Goal: Task Accomplishment & Management: Complete application form

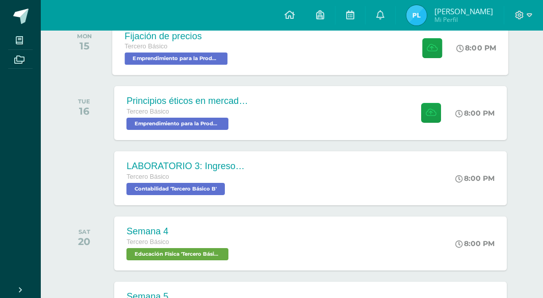
scroll to position [255, 0]
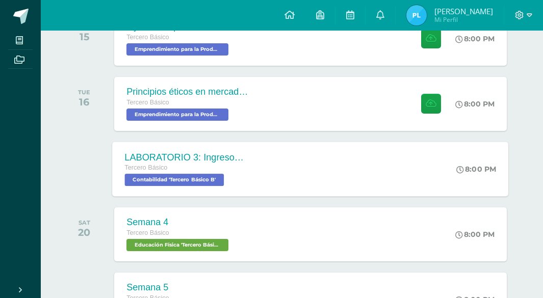
click at [254, 161] on div "LABORATORIO 3: Ingresos y deducciones laborales. Tercero Básico Contabilidad 'T…" at bounding box center [187, 169] width 148 height 55
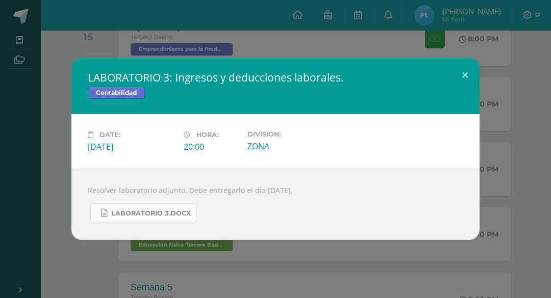
click at [173, 216] on span "LABORATORIO 3.docx" at bounding box center [151, 214] width 80 height 8
click at [466, 73] on button at bounding box center [464, 75] width 29 height 35
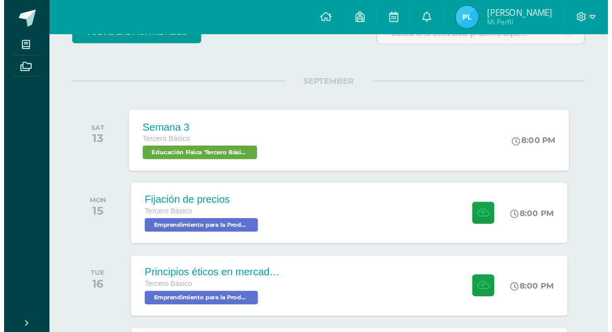
scroll to position [102, 0]
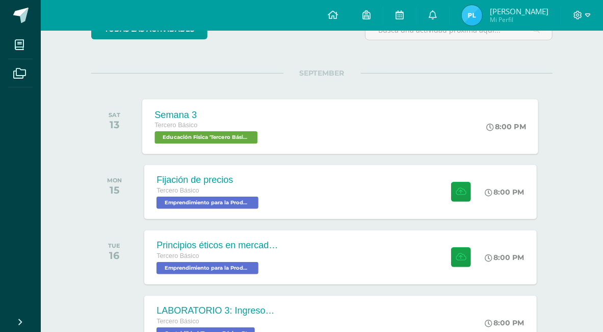
drag, startPoint x: 330, startPoint y: 1, endPoint x: 279, endPoint y: 143, distance: 151.7
click at [279, 145] on div "Semana 3 Tercero Básico Educación Física 'Tercero Básico B' 8:00 PM Semana 3 Ed…" at bounding box center [341, 126] width 396 height 55
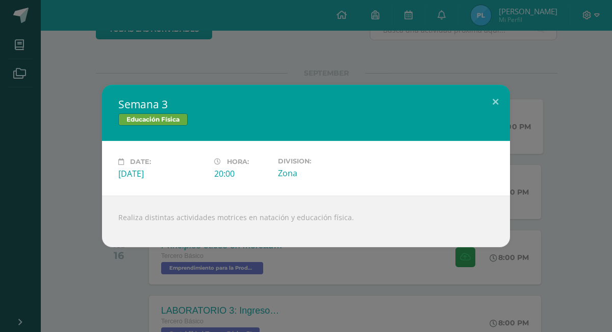
click at [282, 47] on div "Semana 3 Educación Física Date: Saturday 13 de September Hora: 20:00 Division: …" at bounding box center [306, 166] width 612 height 332
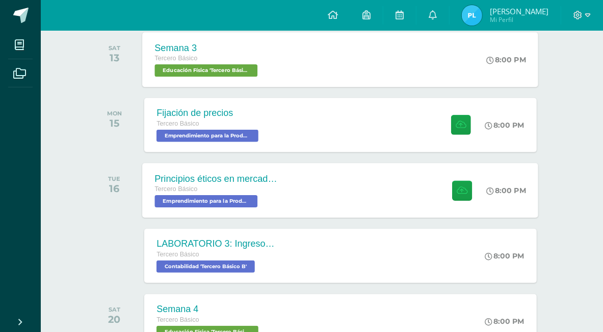
scroll to position [159, 0]
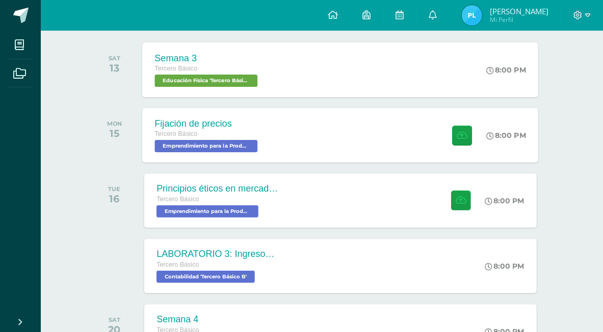
click at [328, 142] on div "Fijación de precios Tercero Básico Emprendimiento para la Productividad 'Tercer…" at bounding box center [341, 135] width 396 height 55
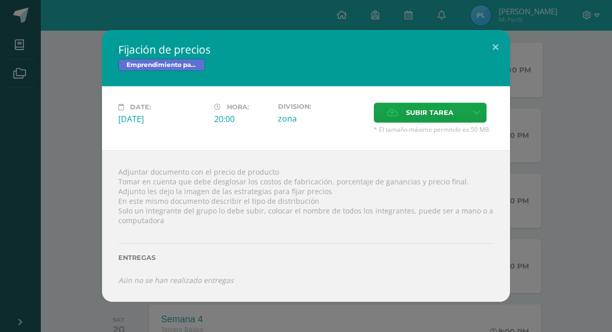
click at [498, 113] on div "Date: Monday 15 de September Hora: 20:00 Division: zona Subir tarea Subir enlace" at bounding box center [306, 118] width 408 height 64
click at [540, 153] on div "Fijación de precios Emprendimiento para la Productividad Date: Monday 15 de Sep…" at bounding box center [306, 165] width 604 height 271
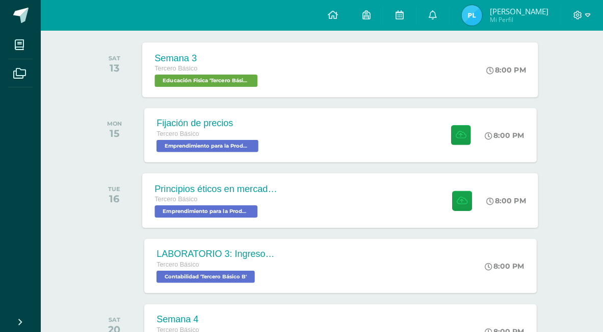
click at [339, 209] on div "Principios éticos en mercadotecnia y publicidad Tercero Básico Emprendimiento p…" at bounding box center [341, 200] width 396 height 55
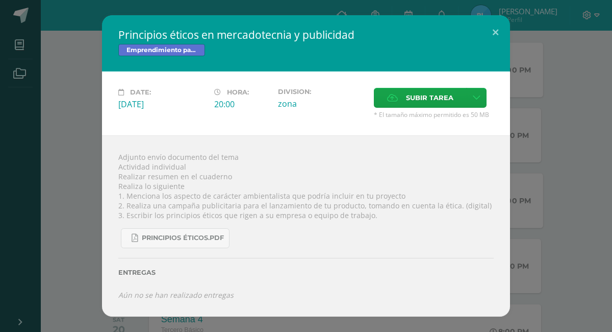
click at [550, 148] on div "Principios éticos en mercadotecnia y publicidad Emprendimiento para la Producti…" at bounding box center [306, 165] width 604 height 301
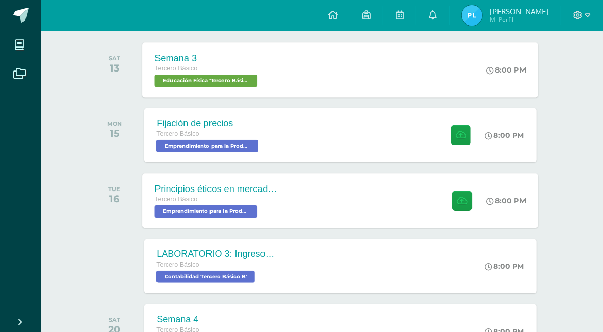
click at [327, 197] on div "Principios éticos en mercadotecnia y publicidad Tercero Básico Emprendimiento p…" at bounding box center [341, 200] width 396 height 55
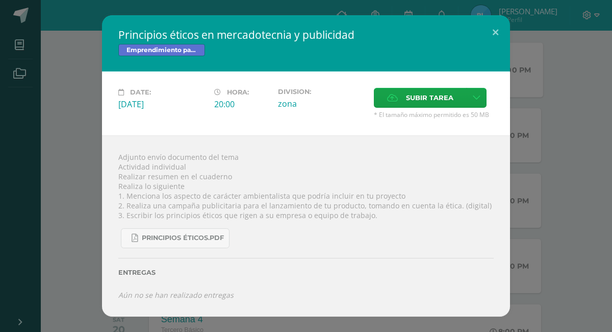
click at [547, 157] on div "Principios éticos en mercadotecnia y publicidad Emprendimiento para la Producti…" at bounding box center [306, 165] width 604 height 301
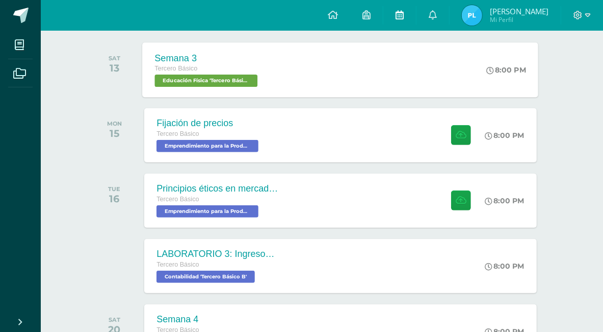
click at [404, 13] on icon at bounding box center [400, 14] width 8 height 9
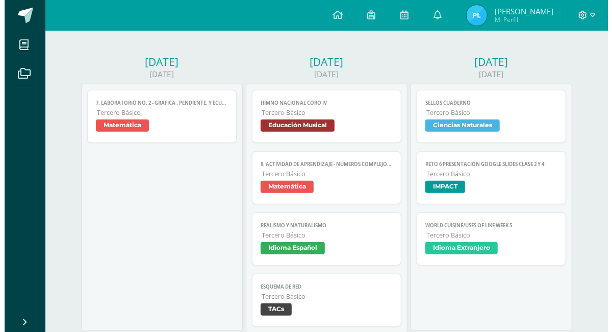
scroll to position [170, 0]
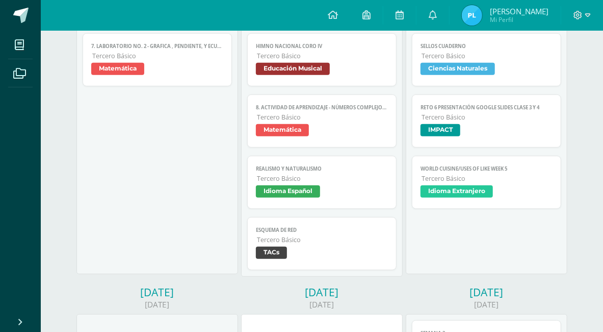
click at [430, 162] on link "World Cuisine/Uses of LIKE week 5 Tercero Básico Idioma Extranjero" at bounding box center [486, 182] width 149 height 53
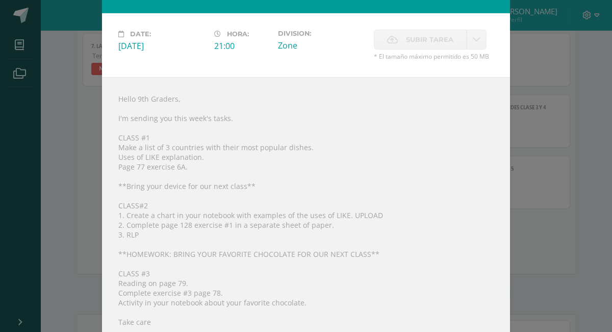
scroll to position [57, 0]
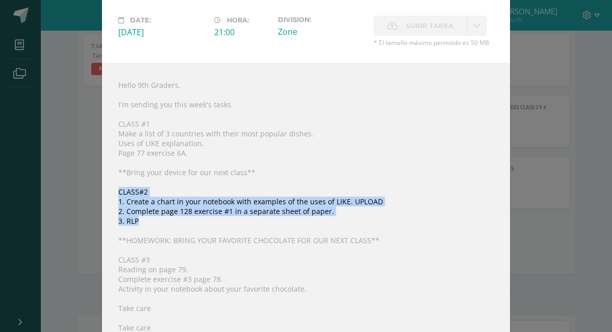
drag, startPoint x: 146, startPoint y: 189, endPoint x: 389, endPoint y: 220, distance: 245.2
click at [333, 221] on div "Hello 9th Graders, I'm sending you this week's tasks. CLASS #1 Make a list of 3…" at bounding box center [306, 235] width 408 height 345
click at [389, 220] on div "Hello 9th Graders, I'm sending you this week's tasks. CLASS #1 Make a list of 3…" at bounding box center [306, 235] width 408 height 345
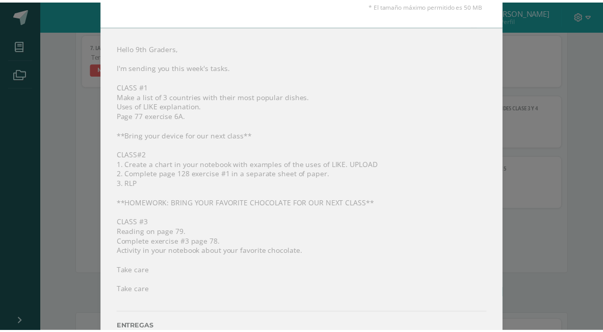
scroll to position [113, 0]
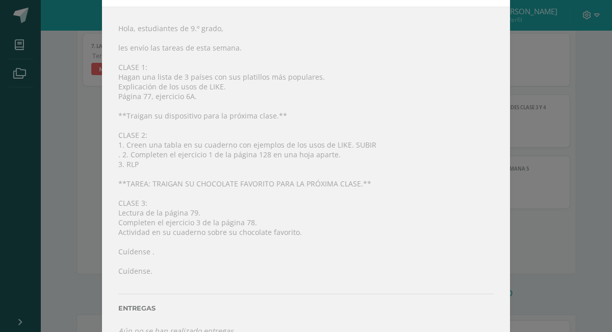
click at [250, 182] on font "**TAREA: TRAIGAN SU CHOCOLATE FAVORITO PARA LA PRÓXIMA CLASE.**" at bounding box center [244, 184] width 253 height 10
drag, startPoint x: 229, startPoint y: 152, endPoint x: 279, endPoint y: 154, distance: 50.0
click at [279, 154] on font ". 2. Completen el ejercicio 1 de la página 128 en una hoja aparte." at bounding box center [229, 154] width 222 height 10
click at [341, 164] on div "Hola, estudiantes de 9.º grado, les envío las tareas de esta semana. CLASE 1: H…" at bounding box center [306, 179] width 408 height 345
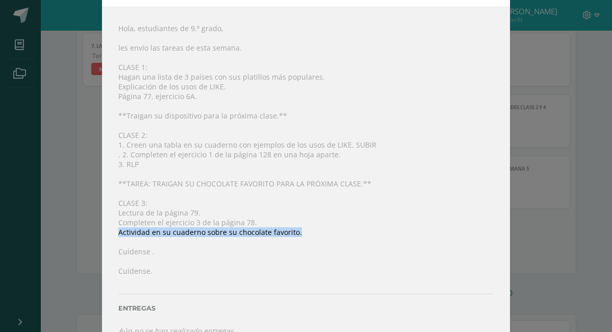
drag, startPoint x: 116, startPoint y: 231, endPoint x: 291, endPoint y: 227, distance: 175.5
click at [291, 227] on font "Actividad en su cuaderno sobre su chocolate favorito." at bounding box center [210, 232] width 184 height 10
copy font "Actividad en su cuaderno sobre su chocolate favorito."
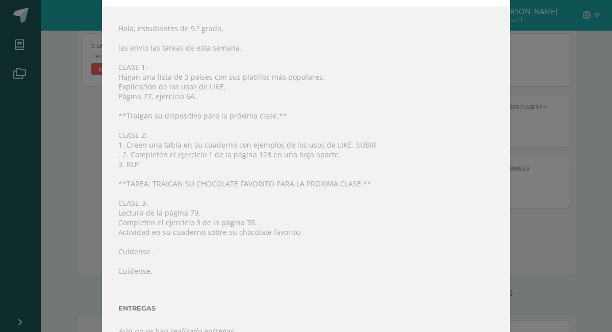
click at [558, 178] on div "Cocina mundial/Usos de LIKE semana 5 Idioma Extranjero Fecha: Miércoles 10 de s…" at bounding box center [306, 119] width 604 height 465
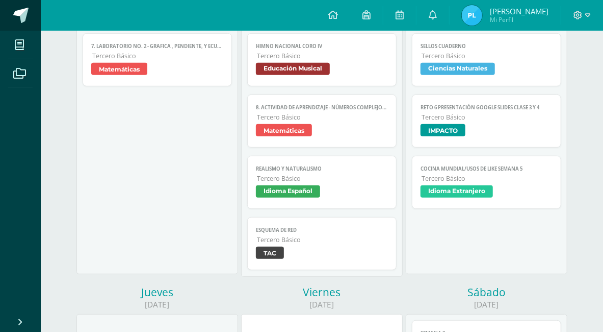
click at [30, 5] on link at bounding box center [20, 15] width 41 height 31
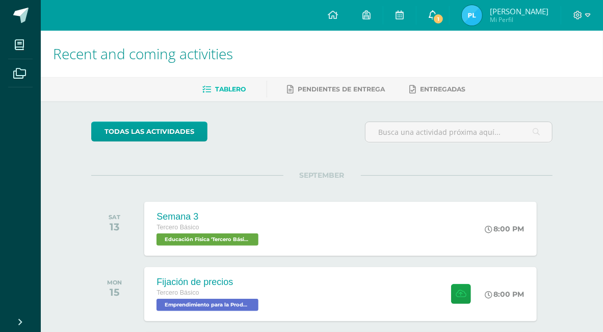
click at [442, 23] on link "1" at bounding box center [433, 15] width 33 height 31
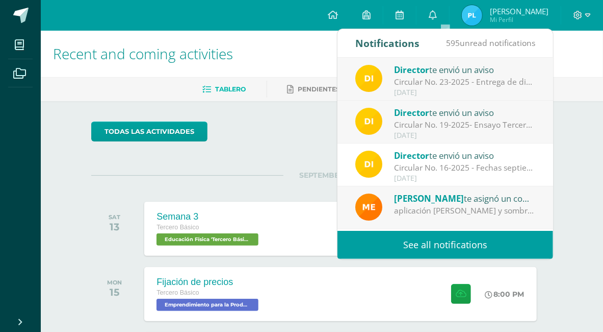
click at [453, 90] on div "September 12" at bounding box center [465, 92] width 142 height 9
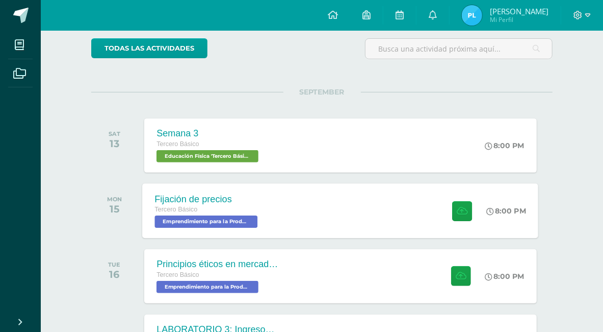
scroll to position [170, 0]
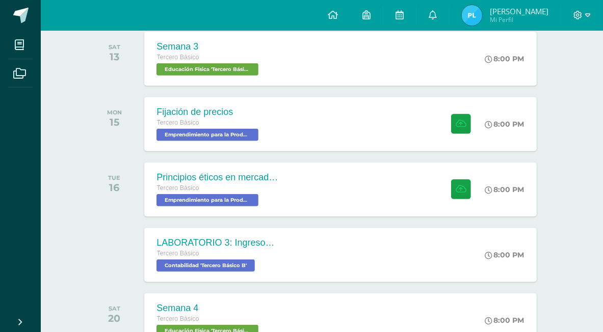
click at [271, 92] on div "SEPTEMBER SAT 13 Semana 3 Tercero Básico Educación Física 'Tercero Básico B' 8:…" at bounding box center [322, 328] width 462 height 646
click at [281, 110] on div "Fijación de precios Tercero Básico Emprendimiento para la Productividad 'Tercer…" at bounding box center [341, 123] width 396 height 55
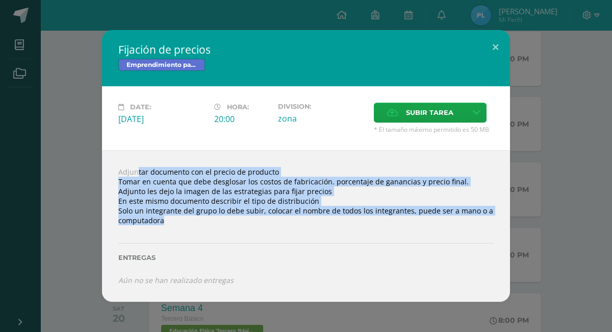
drag, startPoint x: 120, startPoint y: 162, endPoint x: 383, endPoint y: 240, distance: 274.2
click at [383, 240] on div "Adjuntar documento con el precio de producto Tomar en cuenta que debe desglosar…" at bounding box center [306, 225] width 408 height 151
drag, startPoint x: 241, startPoint y: 170, endPoint x: 274, endPoint y: 169, distance: 33.2
click at [274, 169] on div "Adjuntar documento con el precio de producto Tomar en cuenta que debe desglosar…" at bounding box center [306, 225] width 408 height 151
copy div "Adjuntar documento con el precio de producto Tomar en cuenta que debe desglosar…"
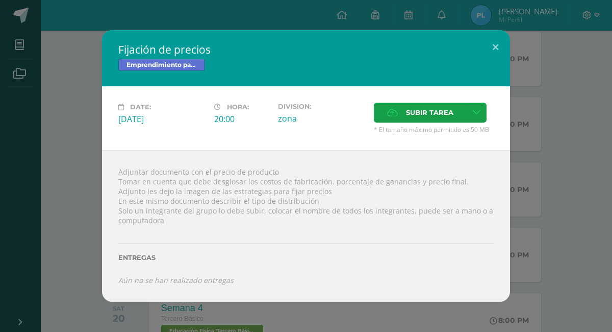
click at [612, 192] on div "Fijación de precios Emprendimiento para la Productividad Date: Monday 15 de Sep…" at bounding box center [306, 166] width 612 height 332
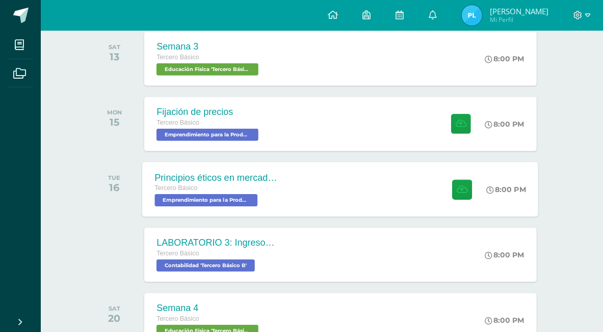
click at [273, 183] on div "Tercero Básico" at bounding box center [216, 188] width 123 height 11
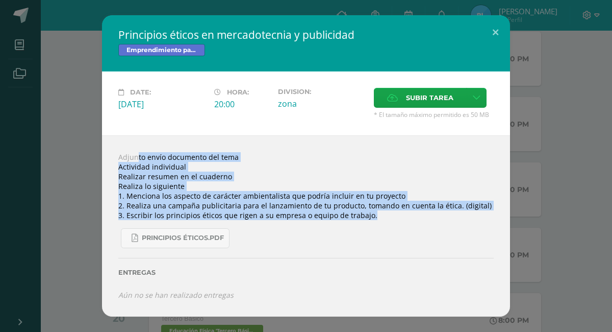
drag, startPoint x: 104, startPoint y: 150, endPoint x: 449, endPoint y: 217, distance: 351.6
click at [449, 217] on div "Adjunto envío documento del tema Actividad individual Realizar resumen en el cu…" at bounding box center [306, 225] width 408 height 181
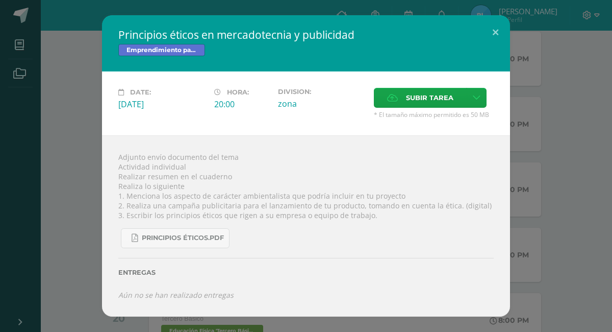
click at [429, 77] on div "Date: Tuesday 16 de September Hora: 20:00 Division: zona Subir tarea Cancel" at bounding box center [306, 103] width 408 height 64
click at [408, 100] on span "Subir tarea" at bounding box center [429, 97] width 47 height 19
click at [0, 0] on input "Subir tarea" at bounding box center [0, 0] width 0 height 0
click at [483, 38] on button at bounding box center [495, 32] width 29 height 35
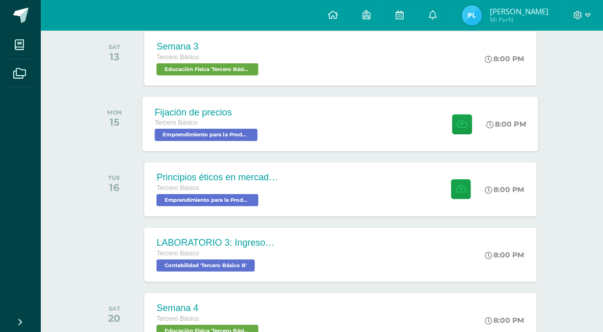
click at [319, 124] on div "Fijación de precios Tercero Básico Emprendimiento para la Productividad 'Tercer…" at bounding box center [341, 123] width 396 height 55
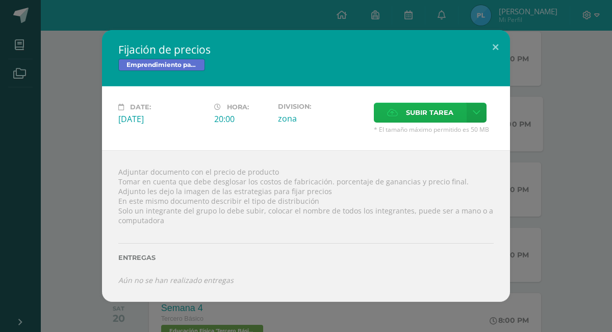
click at [413, 112] on span "Subir tarea" at bounding box center [429, 112] width 47 height 19
click at [0, 0] on input "Subir tarea" at bounding box center [0, 0] width 0 height 0
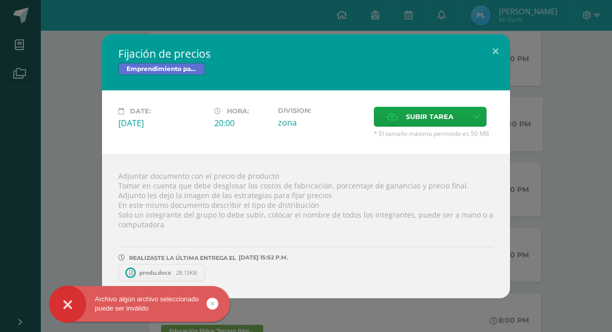
click at [540, 157] on div "Fijación de precios Emprendimiento para la Productividad Date: Monday 15 de Sep…" at bounding box center [306, 166] width 604 height 264
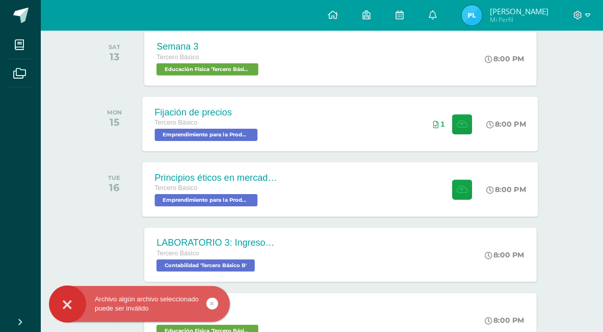
click at [306, 180] on div "Principios éticos en mercadotecnia y publicidad Tercero Básico Emprendimiento p…" at bounding box center [341, 189] width 396 height 55
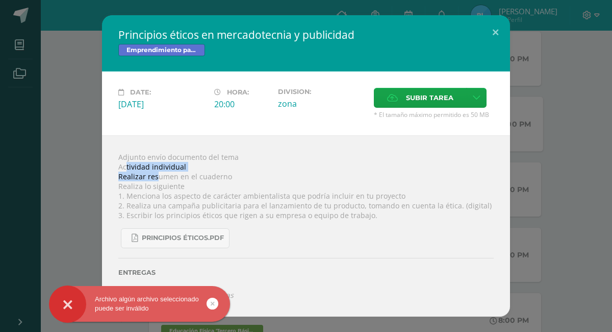
drag, startPoint x: 127, startPoint y: 167, endPoint x: 148, endPoint y: 193, distance: 33.4
click at [157, 181] on div "Adjunto envío documento del tema Actividad individual Realizar resumen en el cu…" at bounding box center [306, 225] width 408 height 181
click at [141, 195] on div "Adjunto envío documento del tema Actividad individual Realizar resumen en el cu…" at bounding box center [306, 225] width 408 height 181
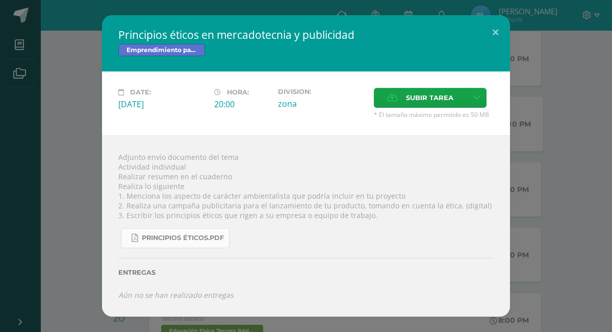
click at [180, 242] on link "Principios éticos.pdf" at bounding box center [175, 238] width 109 height 20
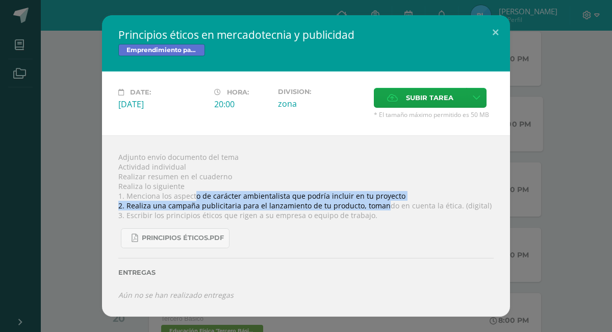
drag, startPoint x: 193, startPoint y: 199, endPoint x: 386, endPoint y: 200, distance: 192.8
click at [383, 200] on div "Adjunto envío documento del tema Actividad individual Realizar resumen en el cu…" at bounding box center [306, 225] width 408 height 181
click at [401, 197] on div "Adjunto envío documento del tema Actividad individual Realizar resumen en el cu…" at bounding box center [306, 225] width 408 height 181
click at [225, 201] on div "Adjunto envío documento del tema Actividad individual Realizar resumen en el cu…" at bounding box center [306, 225] width 408 height 181
click at [302, 206] on div "Adjunto envío documento del tema Actividad individual Realizar resumen en el cu…" at bounding box center [306, 225] width 408 height 181
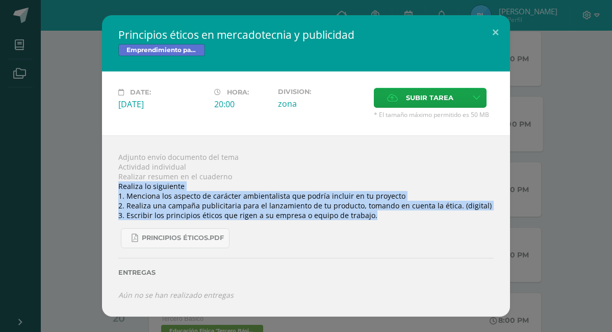
drag, startPoint x: 114, startPoint y: 184, endPoint x: 419, endPoint y: 218, distance: 307.4
click at [422, 218] on div "Adjunto envío documento del tema Actividad individual Realizar resumen en el cu…" at bounding box center [306, 225] width 408 height 181
copy div "Realiza lo siguiente 1. Menciona los aspecto de carácter ambientalista que podr…"
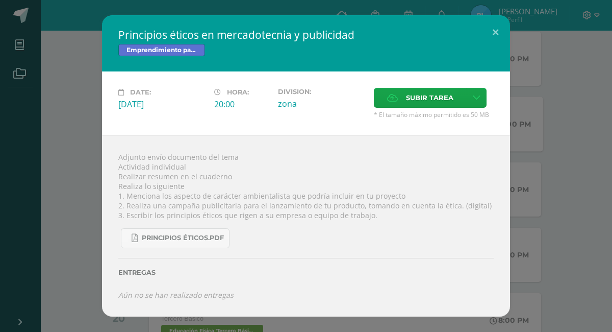
click at [468, 1] on div "Principios éticos en mercadotecnia y publicidad Emprendimiento para la Producti…" at bounding box center [306, 166] width 612 height 332
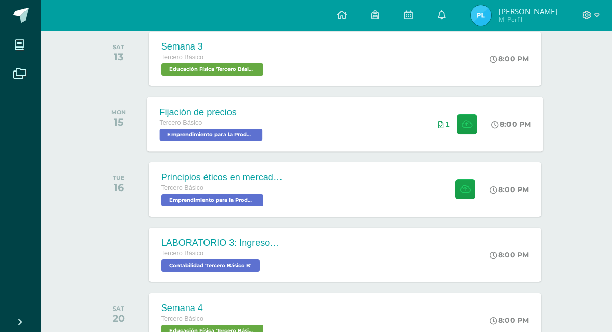
click at [454, 12] on div "Principios éticos en mercadotecnia y publicidad Emprendimiento para la Producti…" at bounding box center [306, 166] width 612 height 332
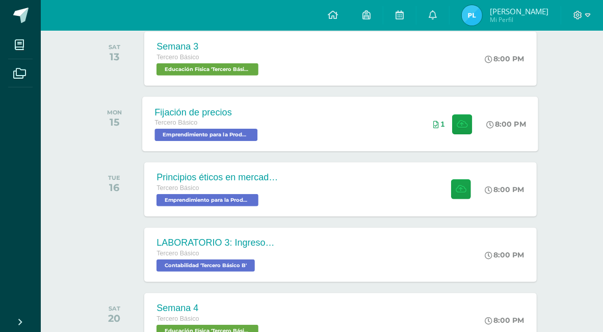
click at [483, 12] on img at bounding box center [472, 15] width 20 height 20
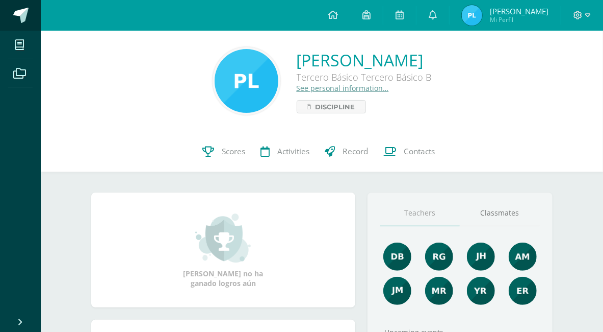
click at [18, 26] on link at bounding box center [20, 15] width 41 height 31
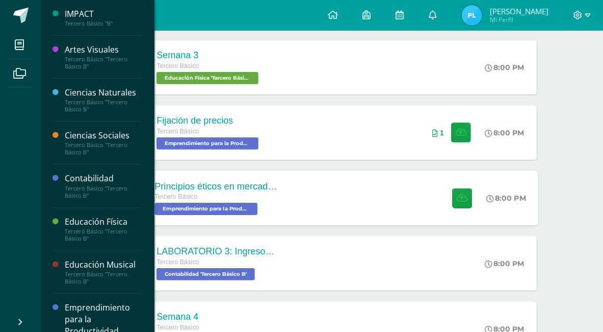
scroll to position [170, 0]
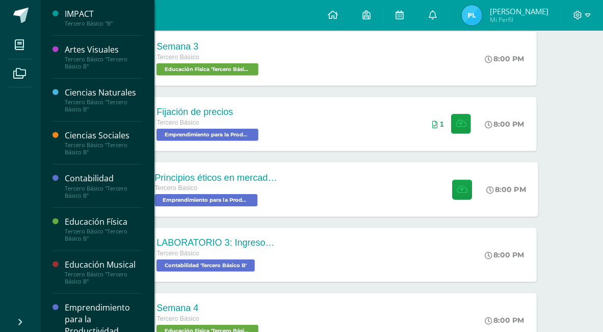
click at [313, 186] on div "Principios éticos en mercadotecnia y publicidad Tercero Básico Emprendimiento p…" at bounding box center [341, 189] width 396 height 55
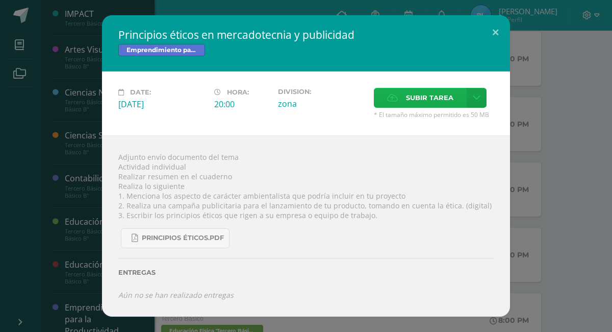
click at [414, 100] on span "Subir tarea" at bounding box center [429, 97] width 47 height 19
click at [0, 0] on input "Subir tarea" at bounding box center [0, 0] width 0 height 0
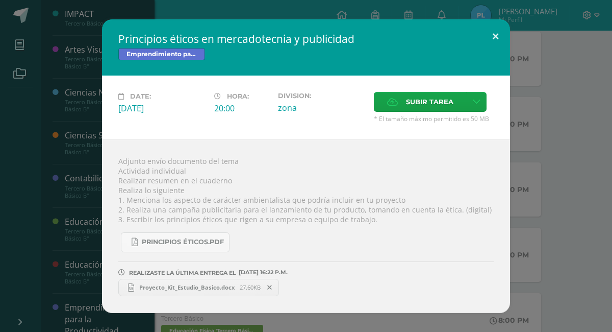
click at [492, 47] on button at bounding box center [495, 36] width 29 height 35
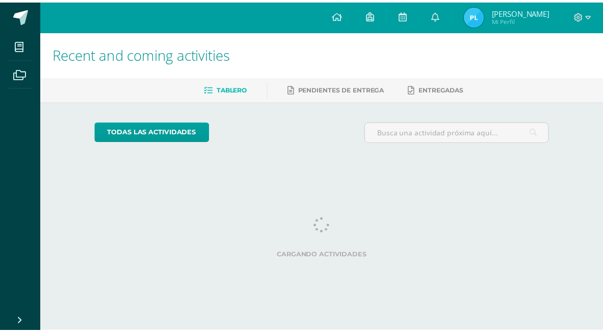
scroll to position [0, 4]
